Goal: Task Accomplishment & Management: Use online tool/utility

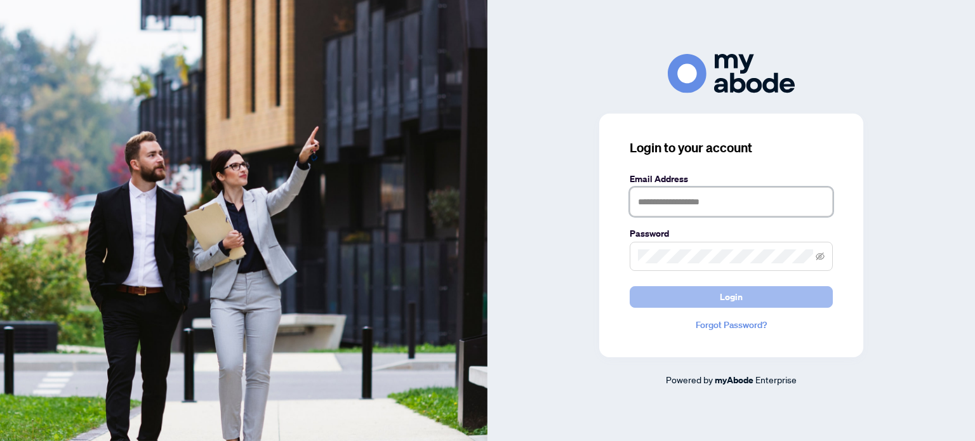
type input "**********"
click at [720, 296] on button "Login" at bounding box center [731, 297] width 203 height 22
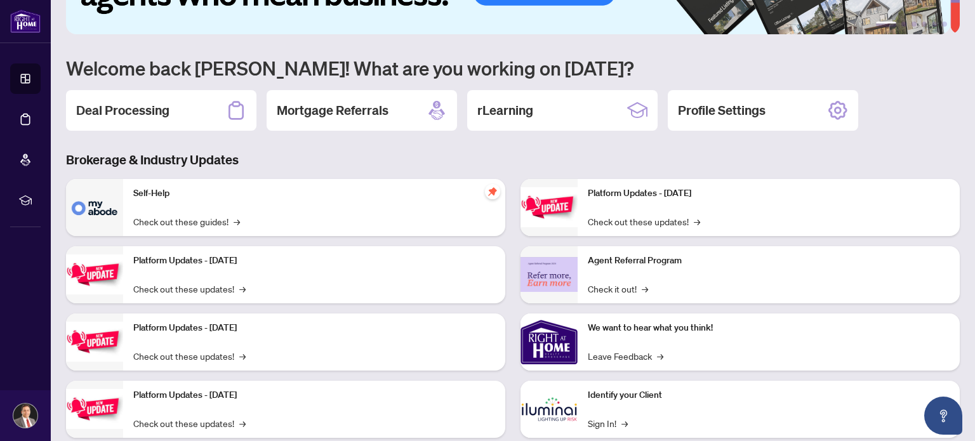
scroll to position [107, 0]
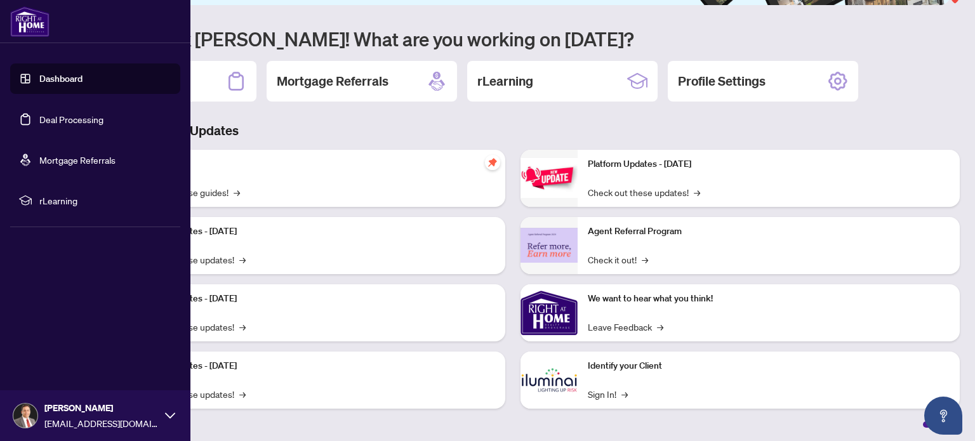
click at [57, 121] on link "Deal Processing" at bounding box center [71, 119] width 64 height 11
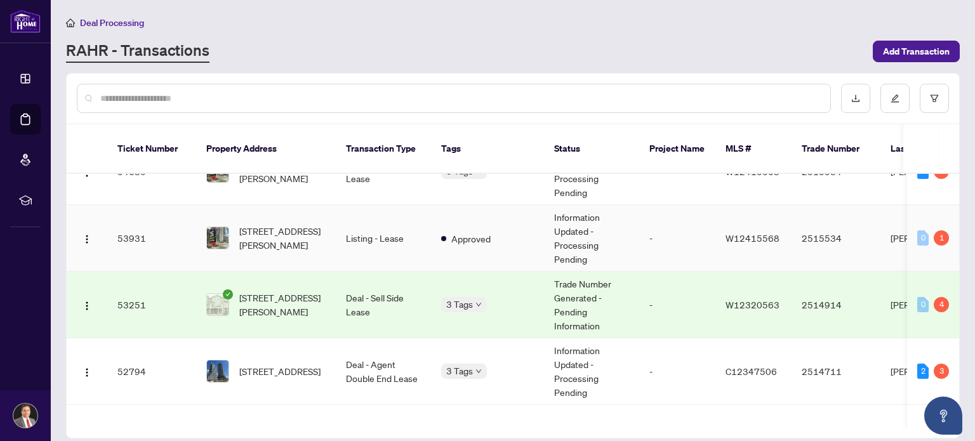
scroll to position [127, 0]
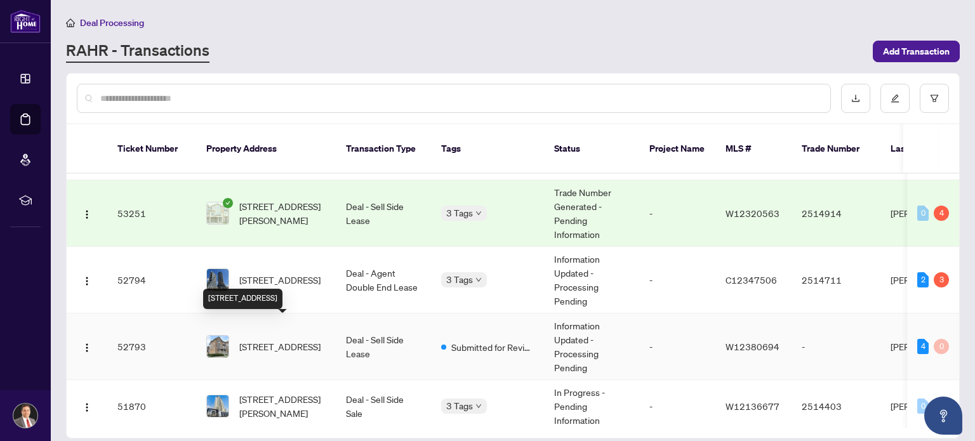
click at [293, 340] on span "[STREET_ADDRESS]" at bounding box center [279, 347] width 81 height 14
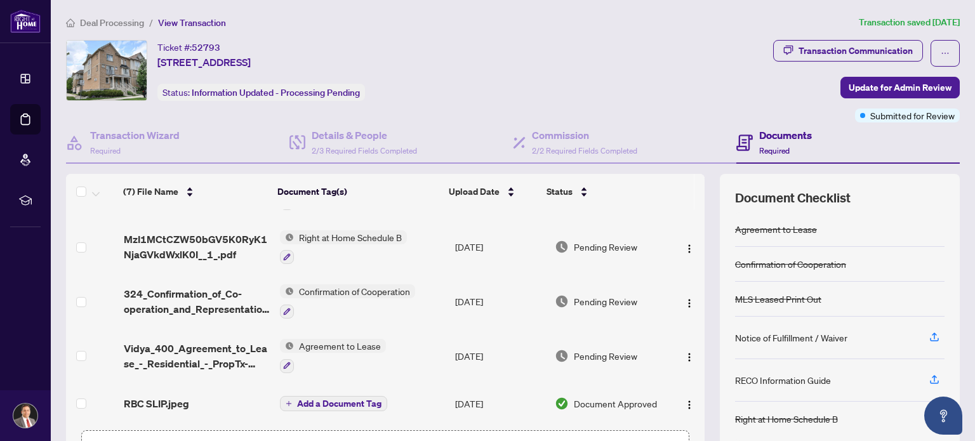
scroll to position [127, 0]
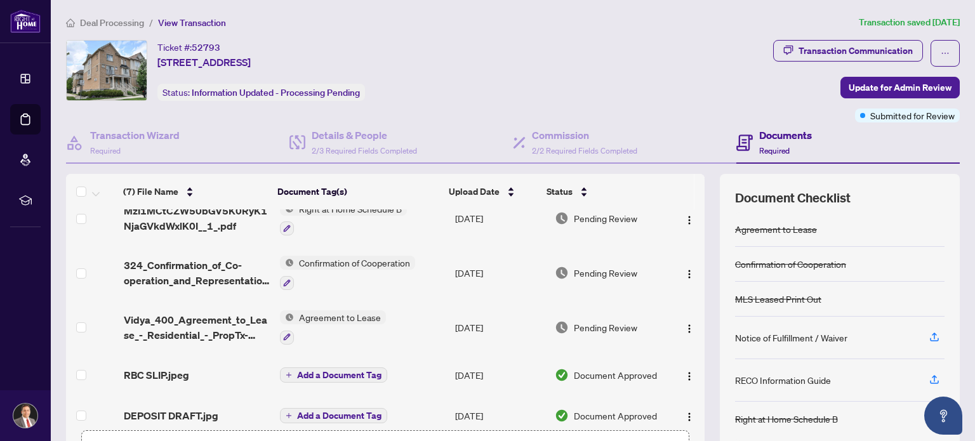
click at [328, 314] on span "Agreement to Lease" at bounding box center [340, 317] width 92 height 14
click at [302, 377] on span "Agreement to Lease" at bounding box center [318, 378] width 92 height 14
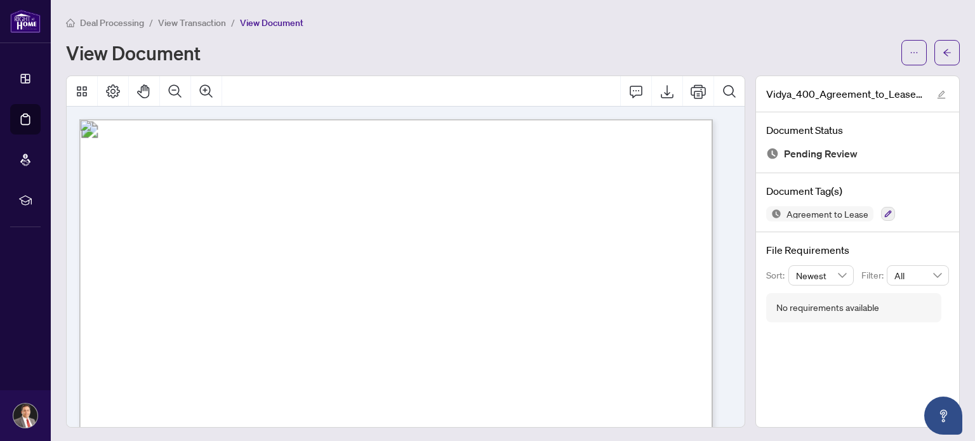
drag, startPoint x: 166, startPoint y: 246, endPoint x: 465, endPoint y: 251, distance: 299.1
click at [324, 251] on span "[PERSON_NAME], [PERSON_NAME]" at bounding box center [245, 251] width 157 height 10
drag, startPoint x: 166, startPoint y: 250, endPoint x: 256, endPoint y: 246, distance: 90.2
click at [256, 246] on span "[PERSON_NAME], [PERSON_NAME]" at bounding box center [245, 251] width 157 height 10
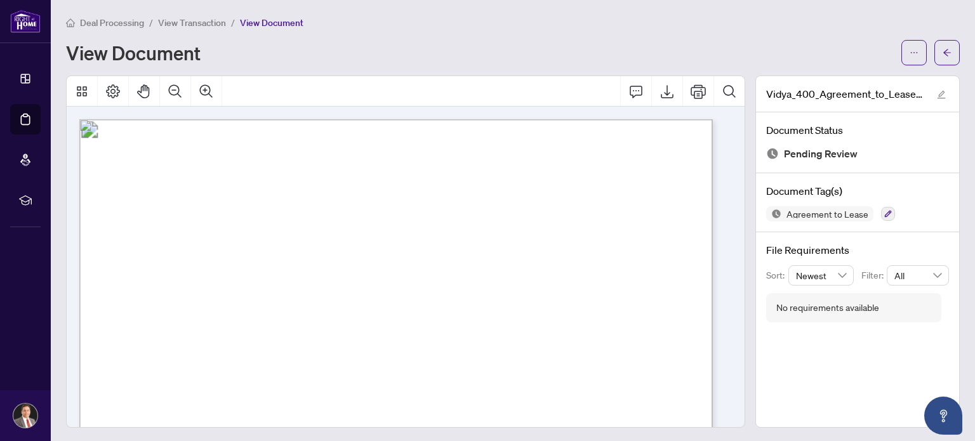
click at [256, 119] on div "Form 400 Revised [DATE] Page 1 of 4 The trademarks REALTOR®, REALTORS®, MLS®, M…" at bounding box center [396, 119] width 634 height 0
drag, startPoint x: 467, startPoint y: 251, endPoint x: 387, endPoint y: 248, distance: 79.4
drag, startPoint x: 265, startPoint y: 249, endPoint x: 473, endPoint y: 249, distance: 207.6
click at [324, 249] on span "[PERSON_NAME], [PERSON_NAME]" at bounding box center [245, 251] width 157 height 10
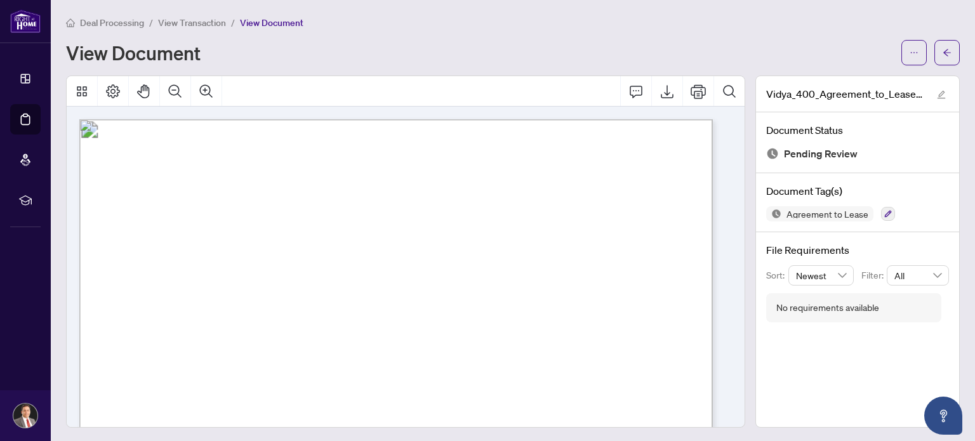
scroll to position [127, 0]
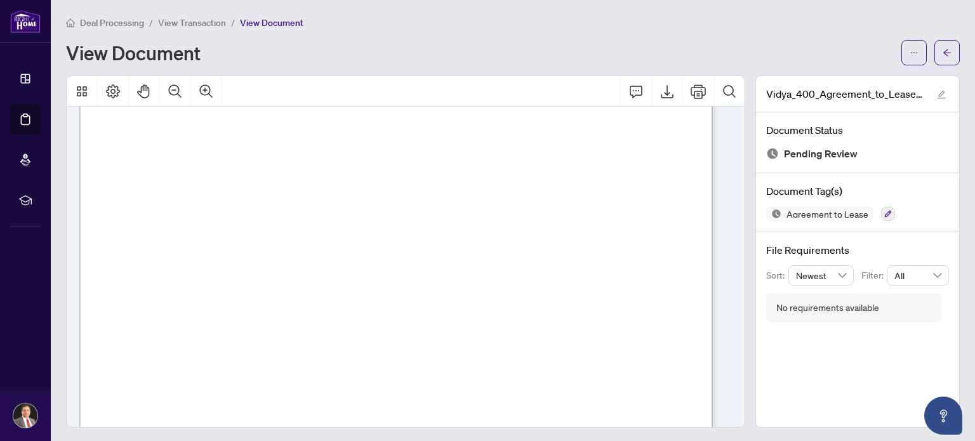
drag, startPoint x: 531, startPoint y: 251, endPoint x: 621, endPoint y: 248, distance: 89.6
drag, startPoint x: 178, startPoint y: 142, endPoint x: 211, endPoint y: 149, distance: 33.3
click at [250, 149] on span "[PERSON_NAME]" at bounding box center [217, 145] width 72 height 10
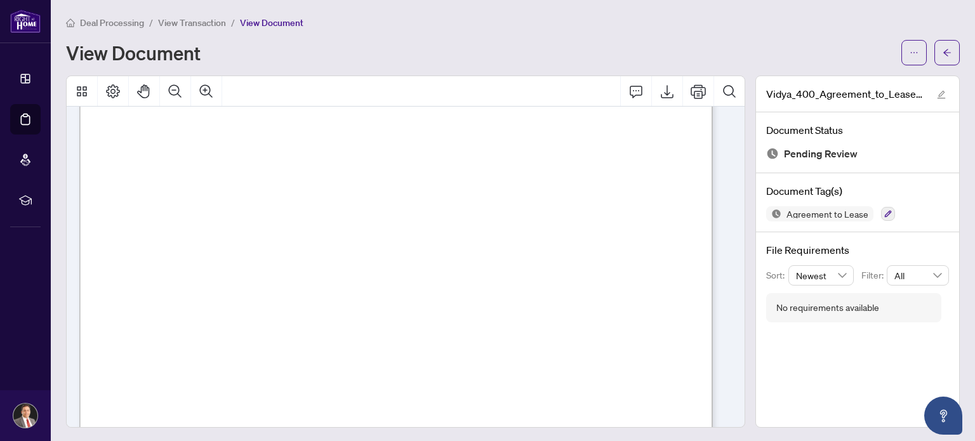
drag, startPoint x: 268, startPoint y: 143, endPoint x: 183, endPoint y: 140, distance: 84.5
click at [183, 141] on span "[PERSON_NAME]" at bounding box center [217, 145] width 72 height 10
